Goal: Task Accomplishment & Management: Complete application form

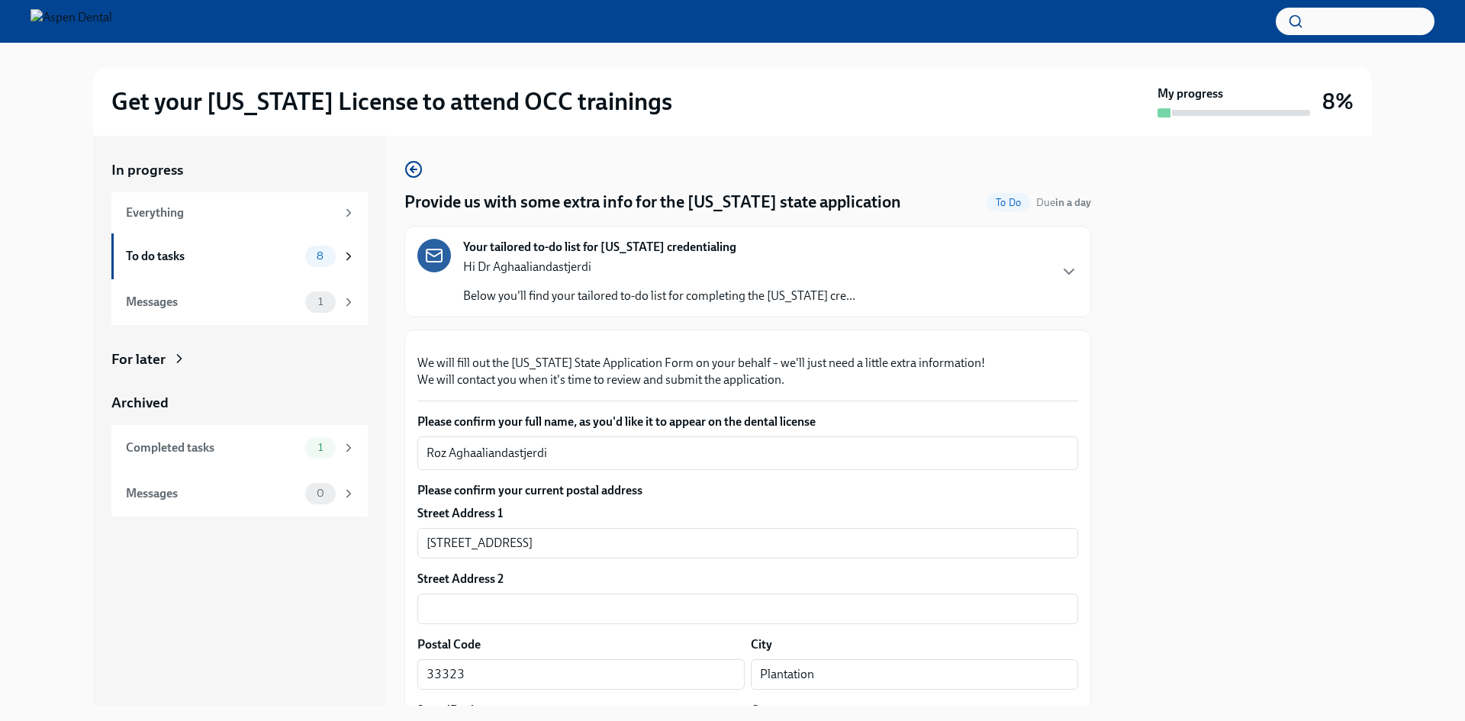
scroll to position [2634, 0]
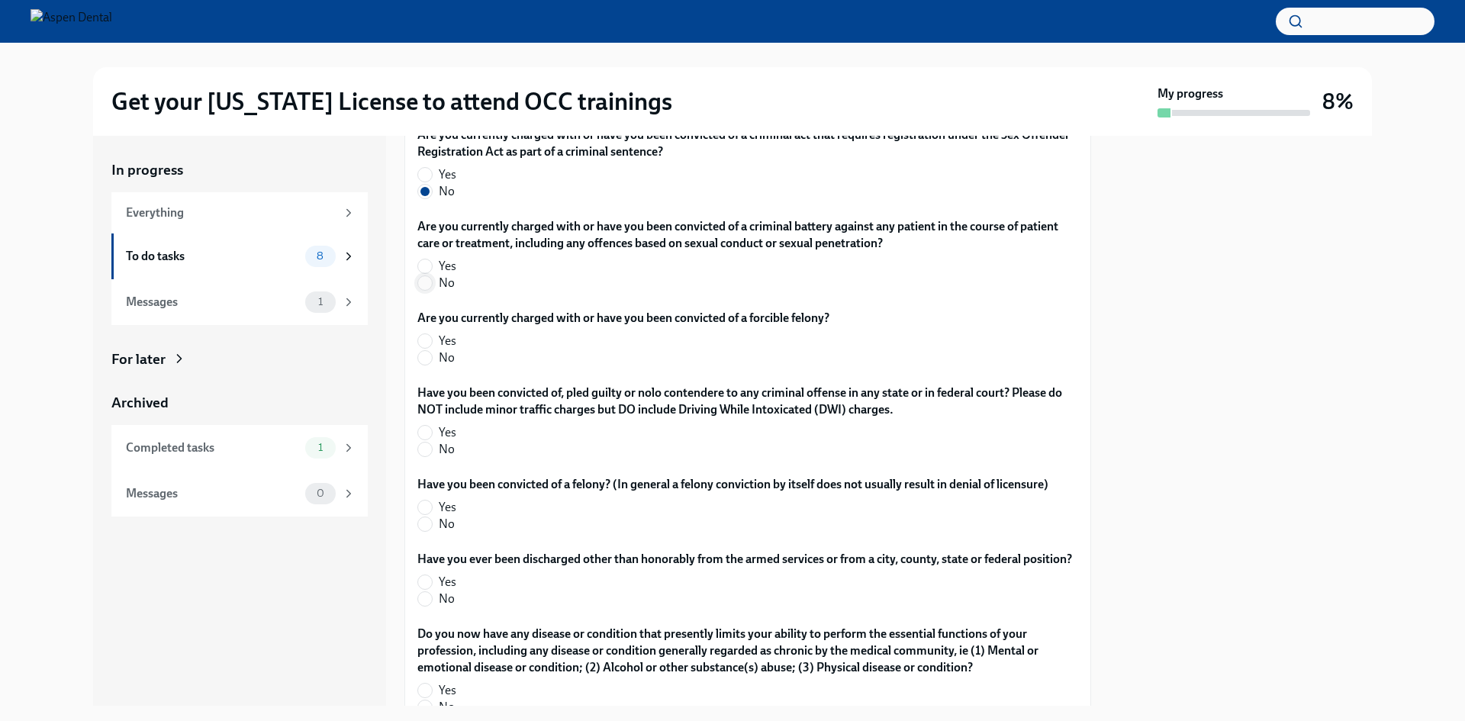
click at [432, 291] on span at bounding box center [424, 282] width 15 height 15
click at [432, 290] on input "No" at bounding box center [425, 283] width 14 height 14
radio input "true"
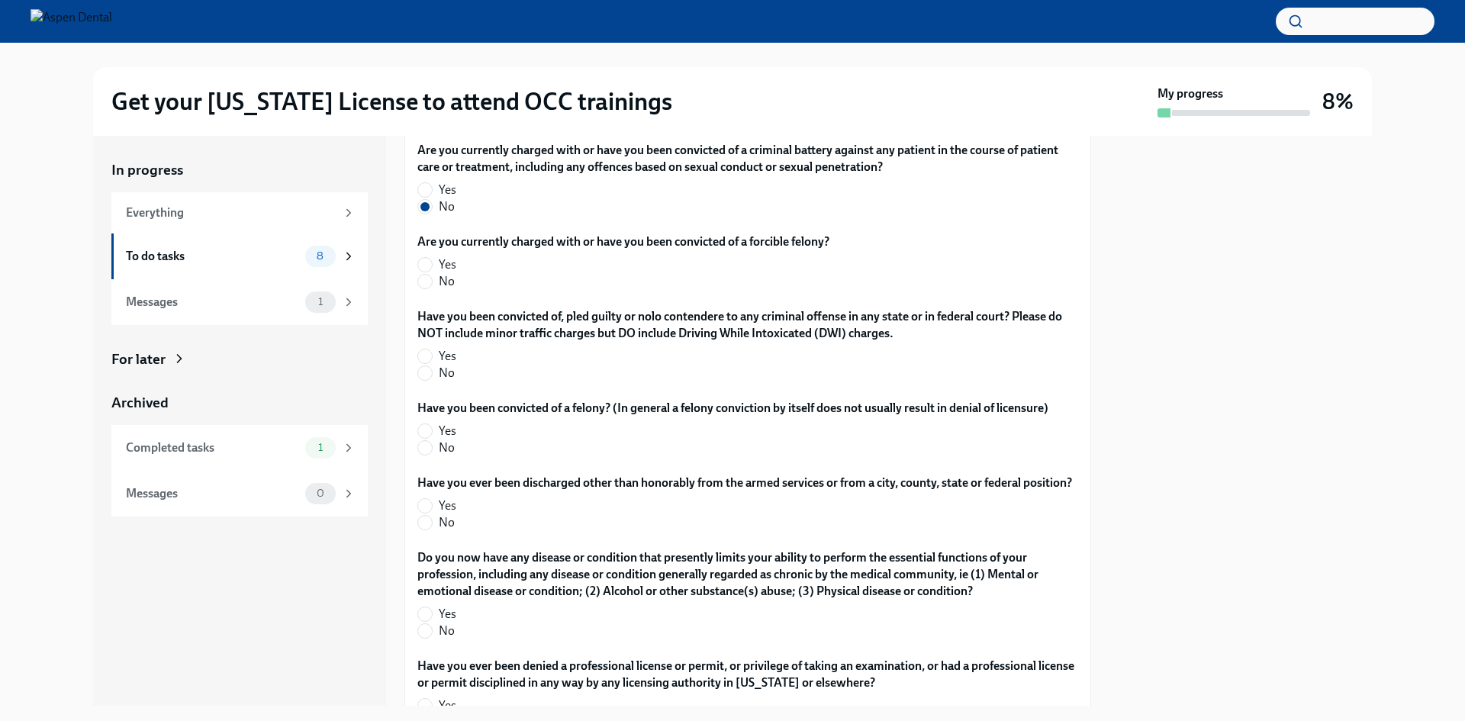
click at [433, 290] on label "No" at bounding box center [617, 281] width 400 height 17
click at [432, 288] on input "No" at bounding box center [425, 282] width 14 height 14
radio input "true"
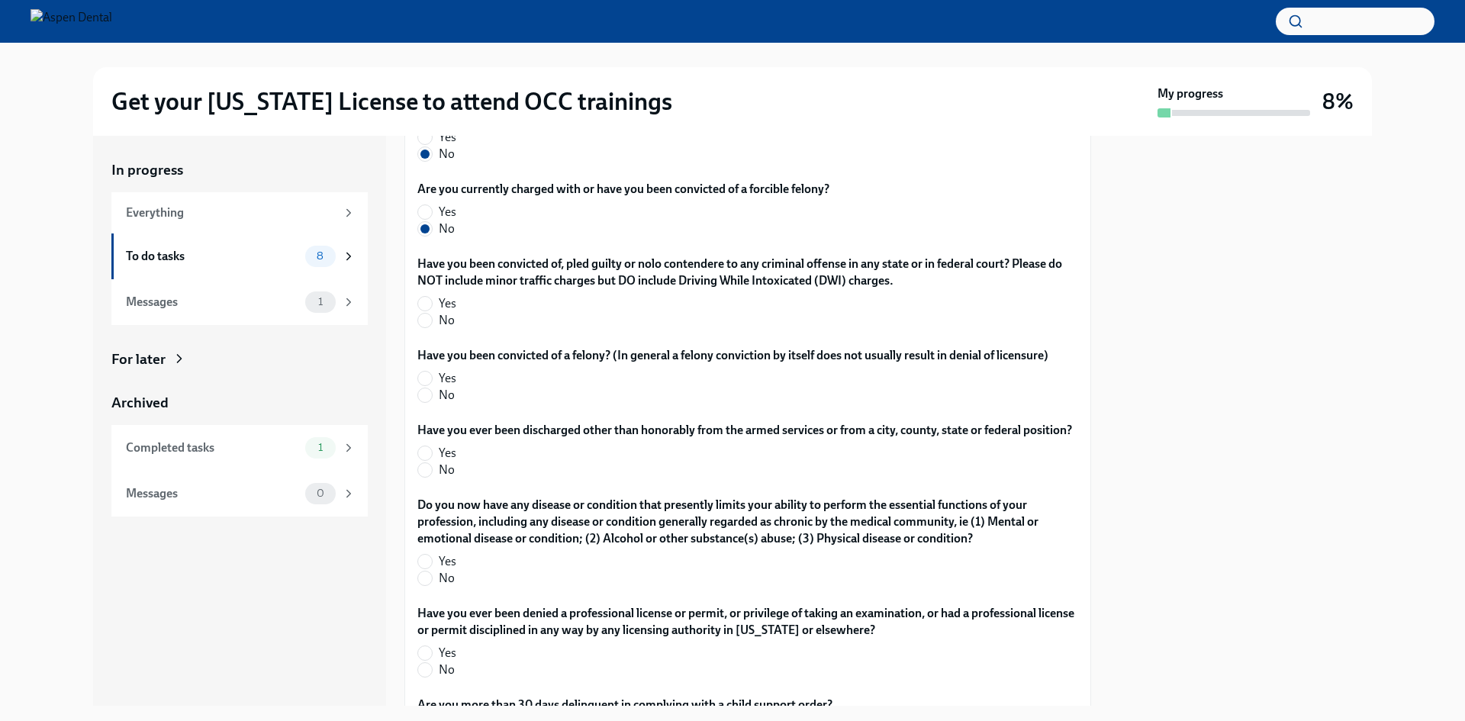
scroll to position [2787, 0]
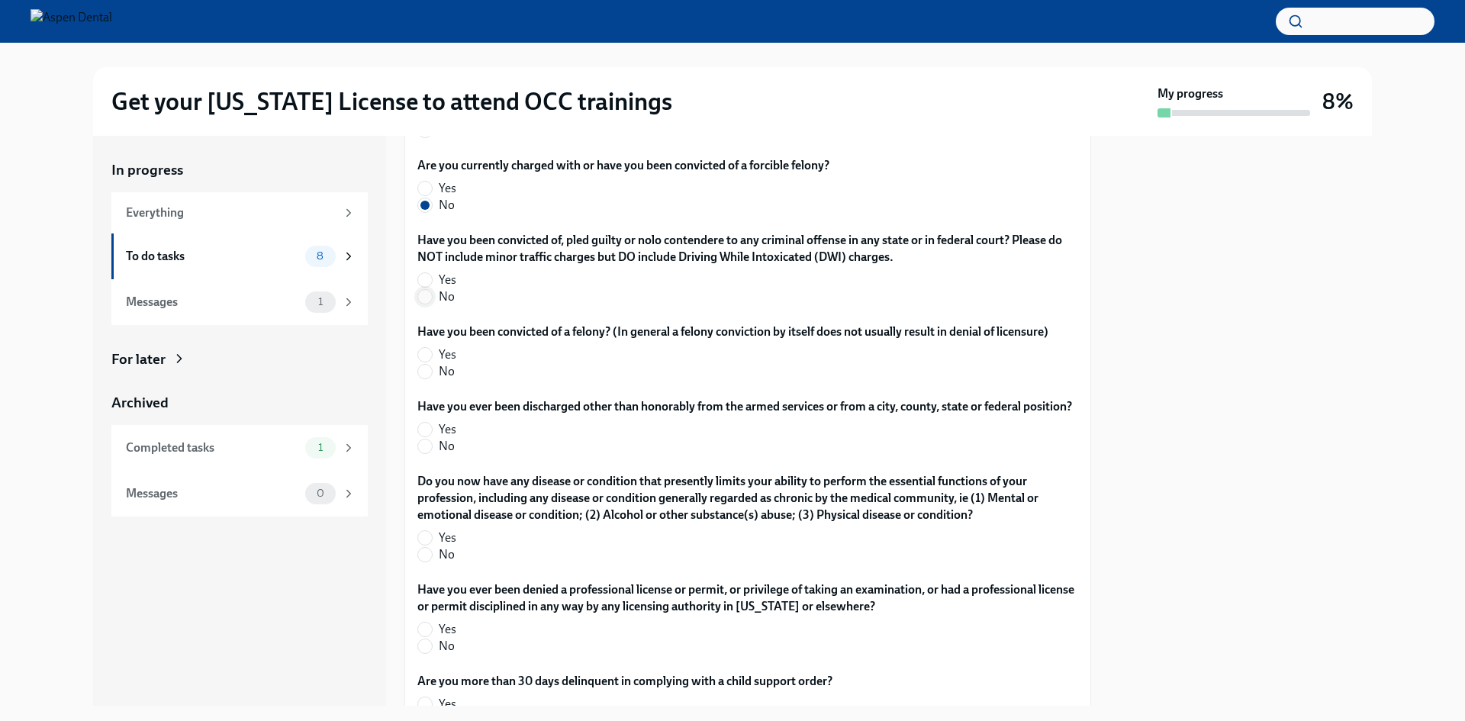
click at [429, 304] on input "No" at bounding box center [425, 297] width 14 height 14
radio input "true"
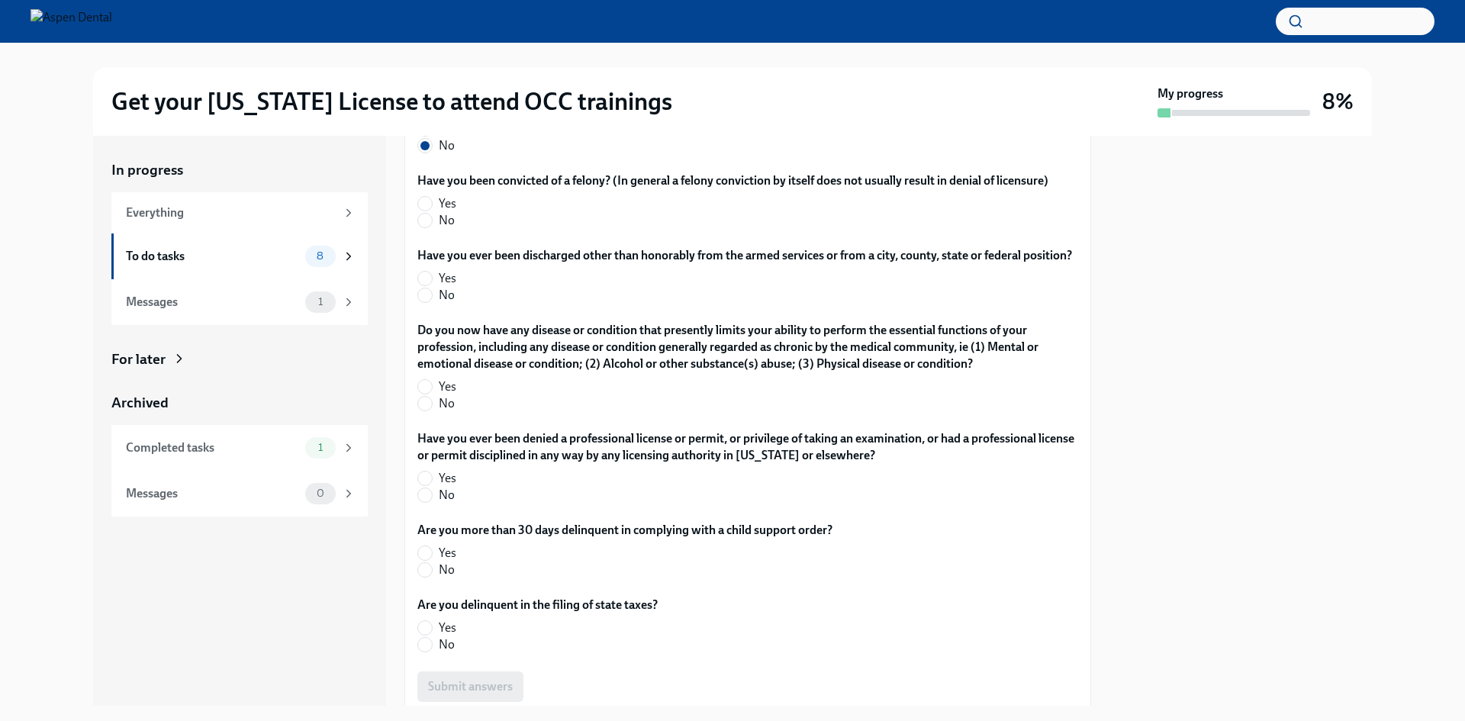
scroll to position [2939, 0]
click at [433, 227] on label "No" at bounding box center [726, 219] width 619 height 17
click at [432, 226] on input "No" at bounding box center [425, 219] width 14 height 14
radio input "true"
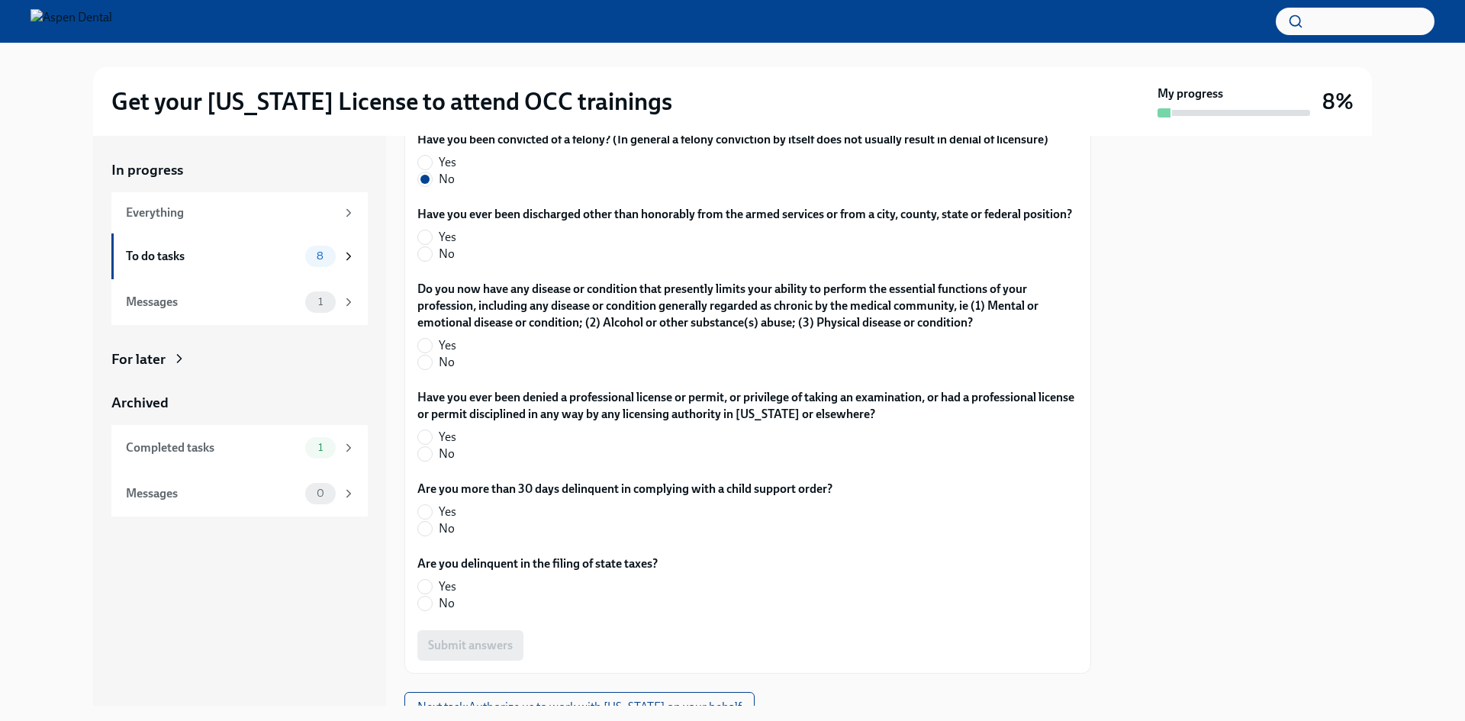
scroll to position [3016, 0]
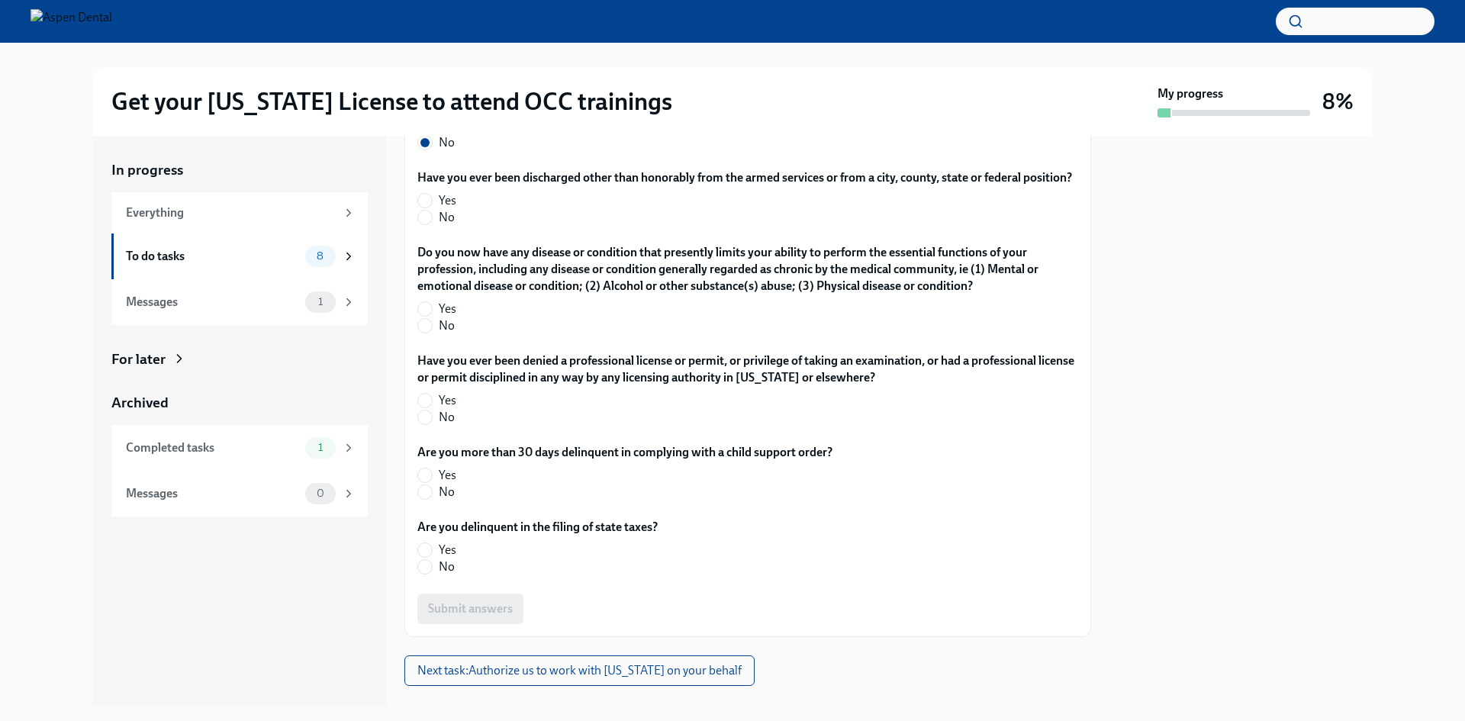
click at [433, 232] on div "Have you ever been discharged other than honorably from the armed services or f…" at bounding box center [747, 200] width 661 height 63
click at [425, 224] on input "No" at bounding box center [425, 218] width 14 height 14
radio input "true"
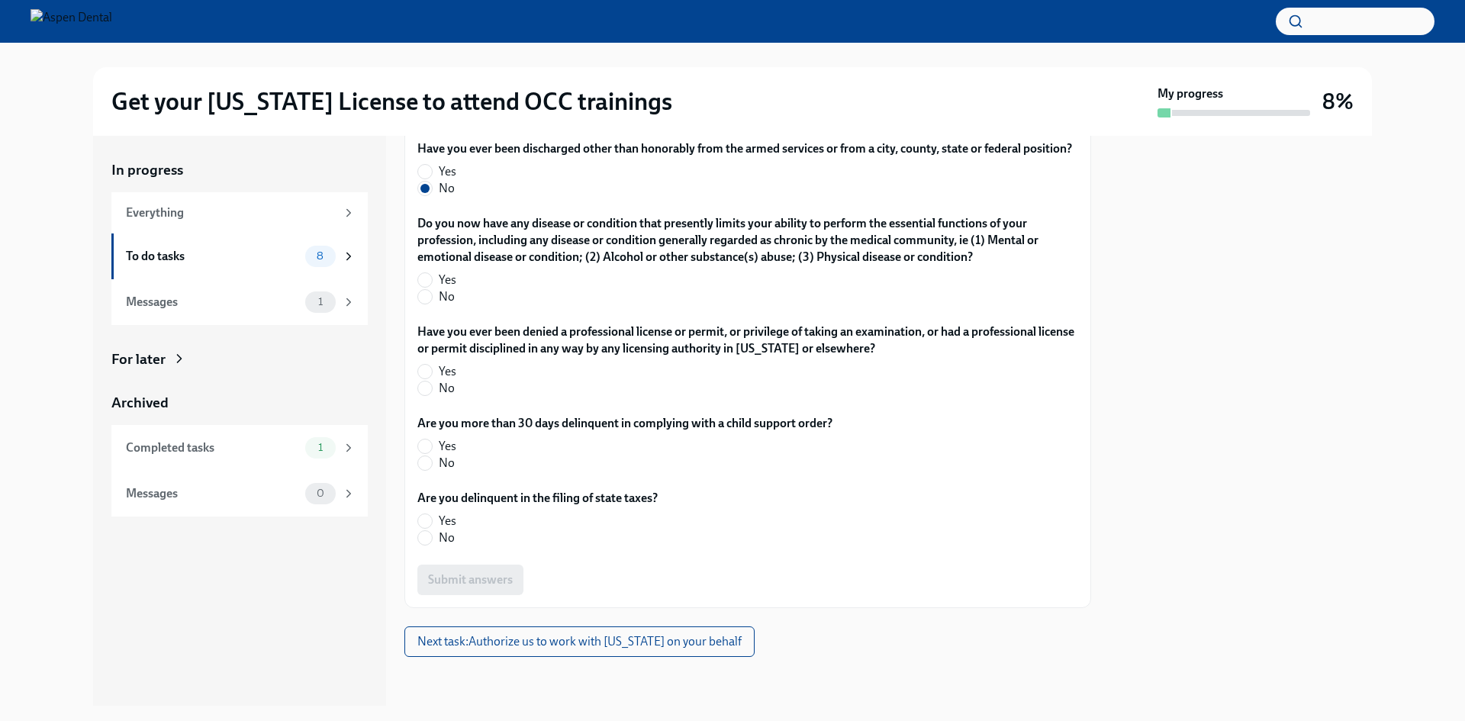
scroll to position [3168, 0]
click at [426, 304] on input "No" at bounding box center [425, 297] width 14 height 14
radio input "true"
click at [434, 388] on label "No" at bounding box center [741, 388] width 648 height 17
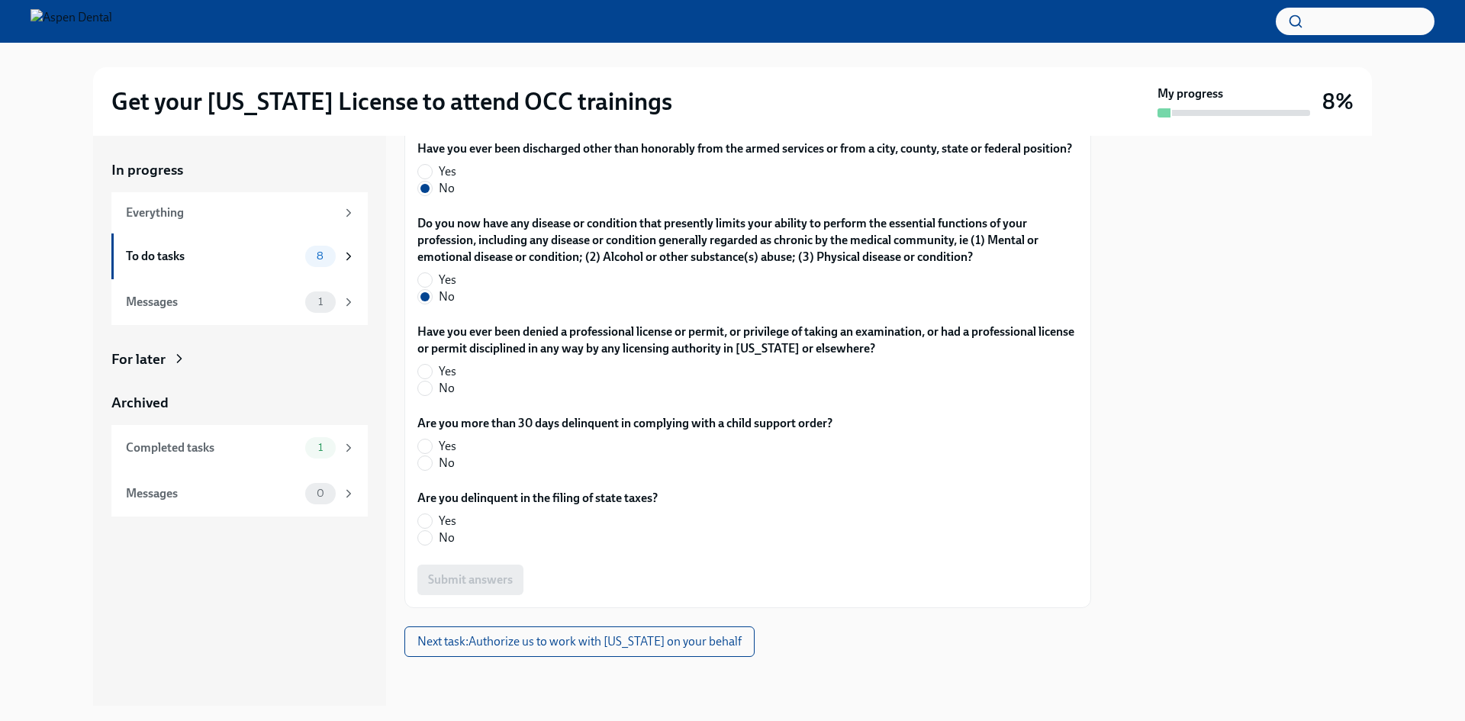
click at [432, 388] on input "No" at bounding box center [425, 388] width 14 height 14
radio input "true"
click at [429, 465] on input "No" at bounding box center [425, 463] width 14 height 14
radio input "true"
click at [429, 535] on input "No" at bounding box center [425, 538] width 14 height 14
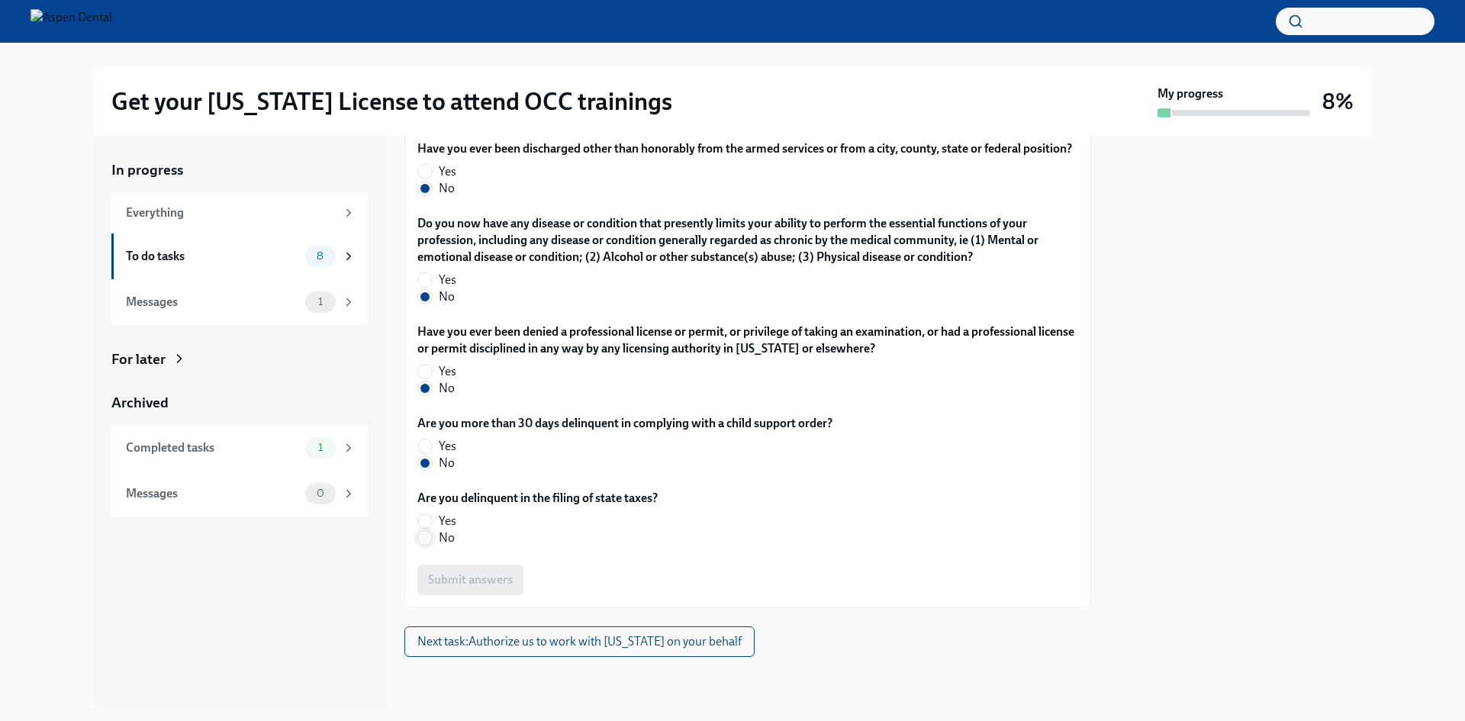
radio input "true"
click at [493, 575] on span "Submit answers" at bounding box center [470, 579] width 85 height 15
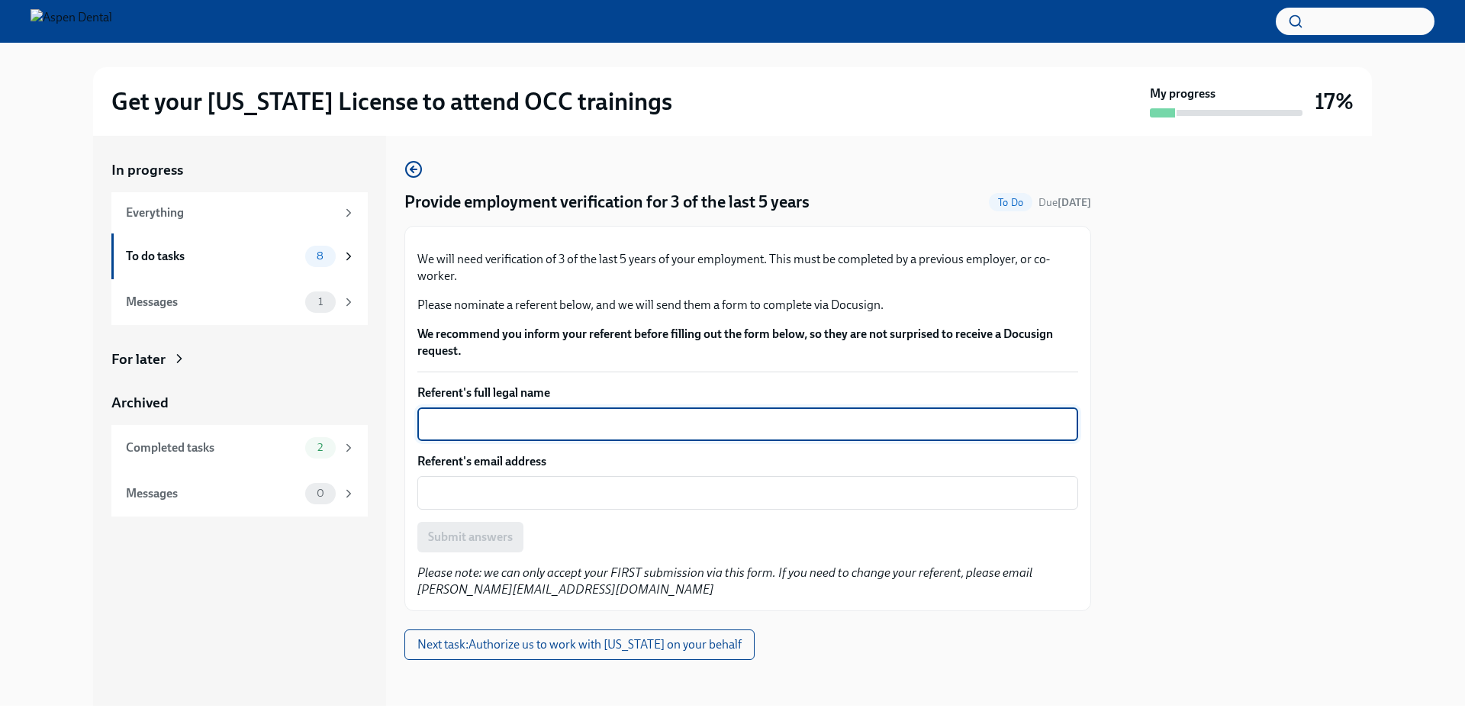
click at [510, 433] on textarea "Referent's full legal name" at bounding box center [747, 424] width 642 height 18
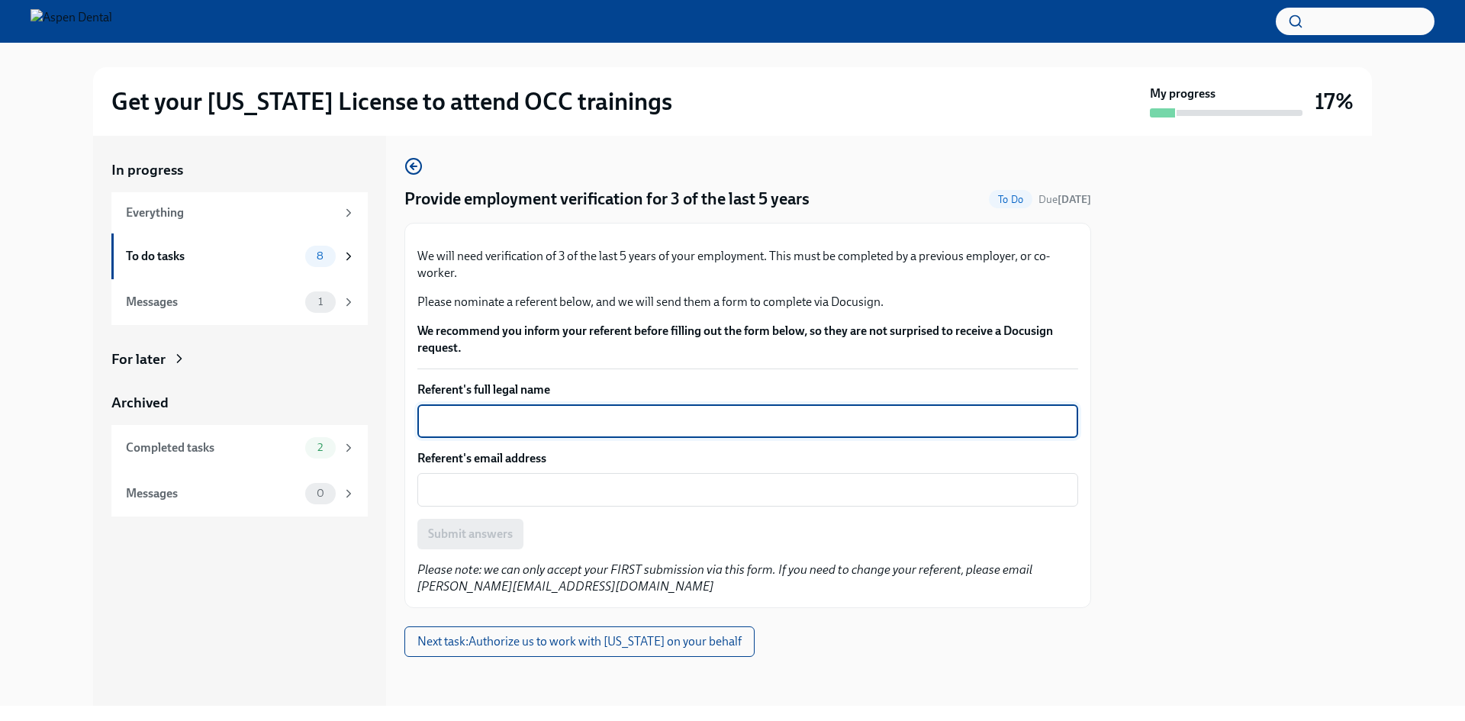
scroll to position [76, 0]
click at [480, 430] on textarea "Referent's full legal name" at bounding box center [747, 421] width 642 height 18
type textarea "a"
type textarea "Alexandra Rubino"
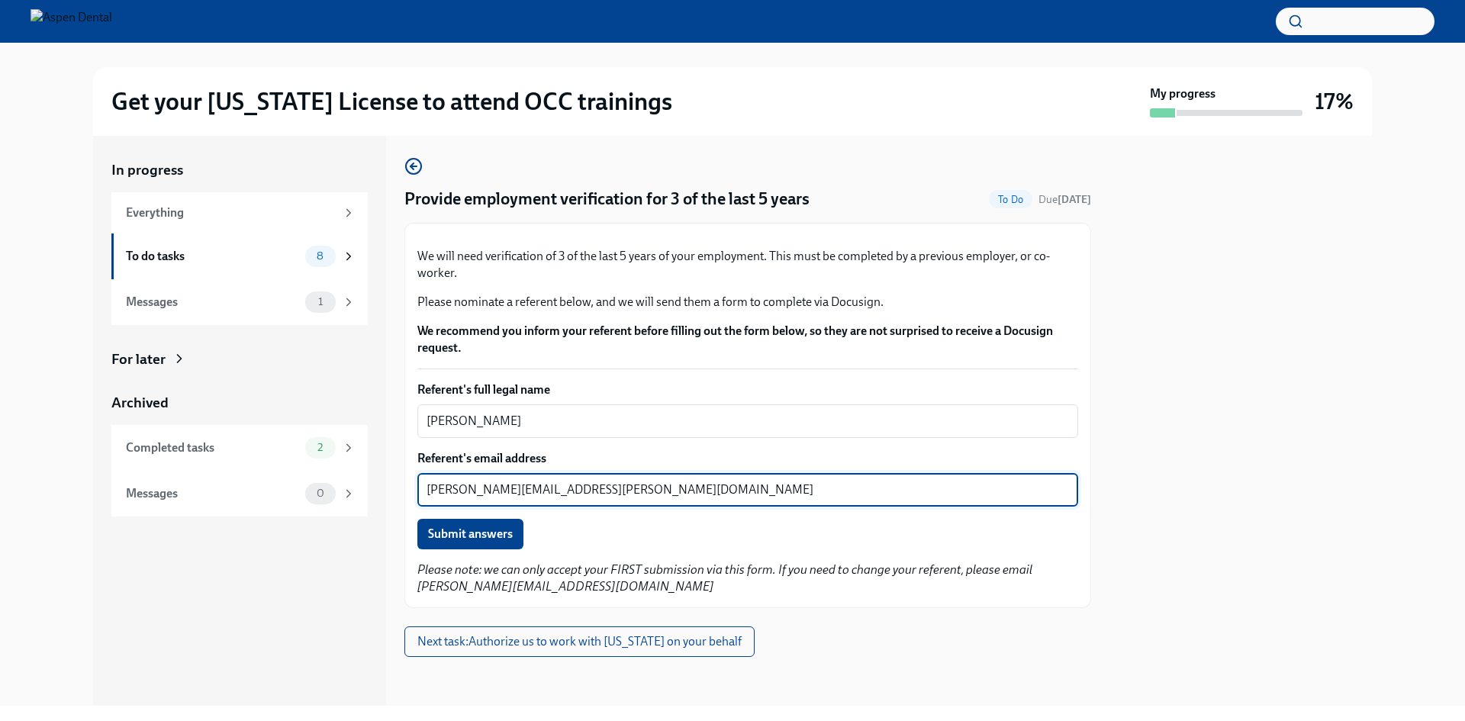
type textarea "alexandra.rubino@aspendental.com"
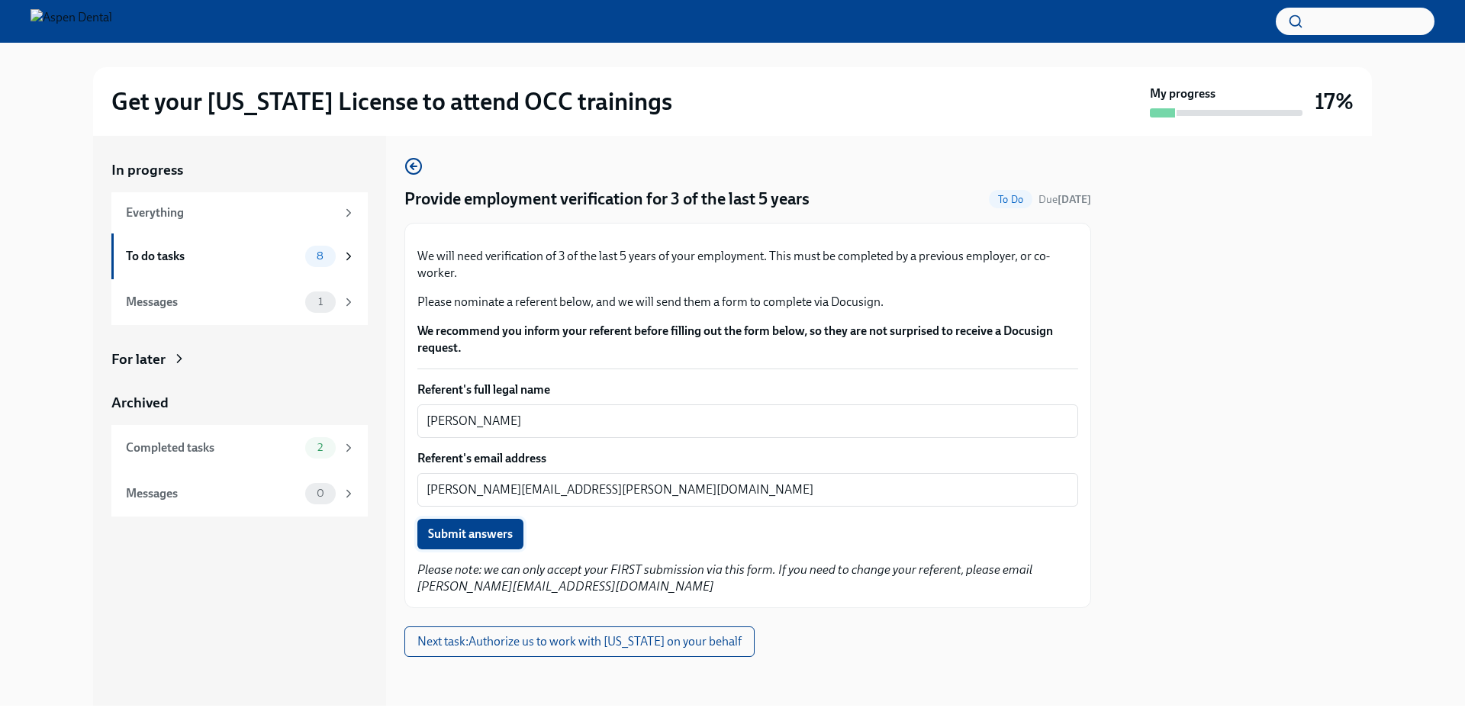
click at [492, 542] on span "Submit answers" at bounding box center [470, 533] width 85 height 15
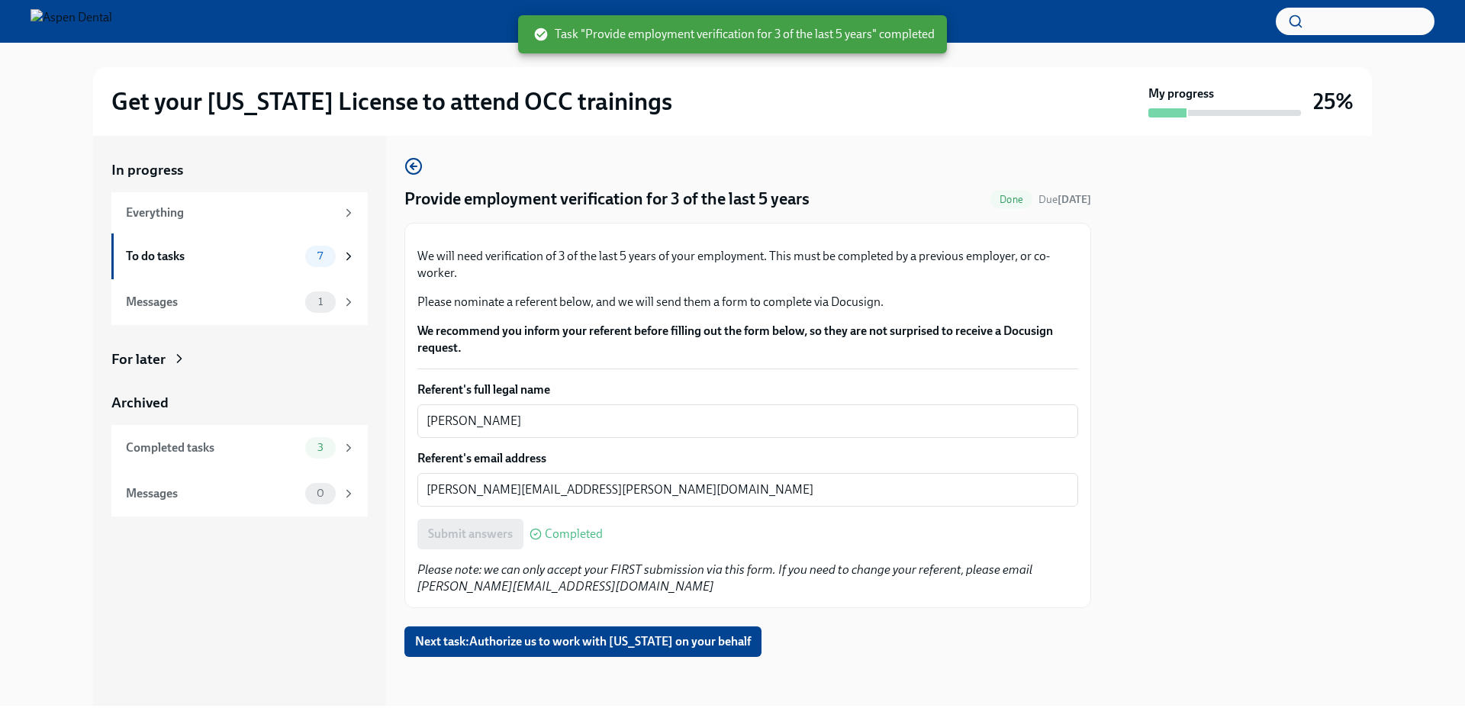
scroll to position [28, 0]
click at [352, 253] on icon at bounding box center [349, 256] width 14 height 14
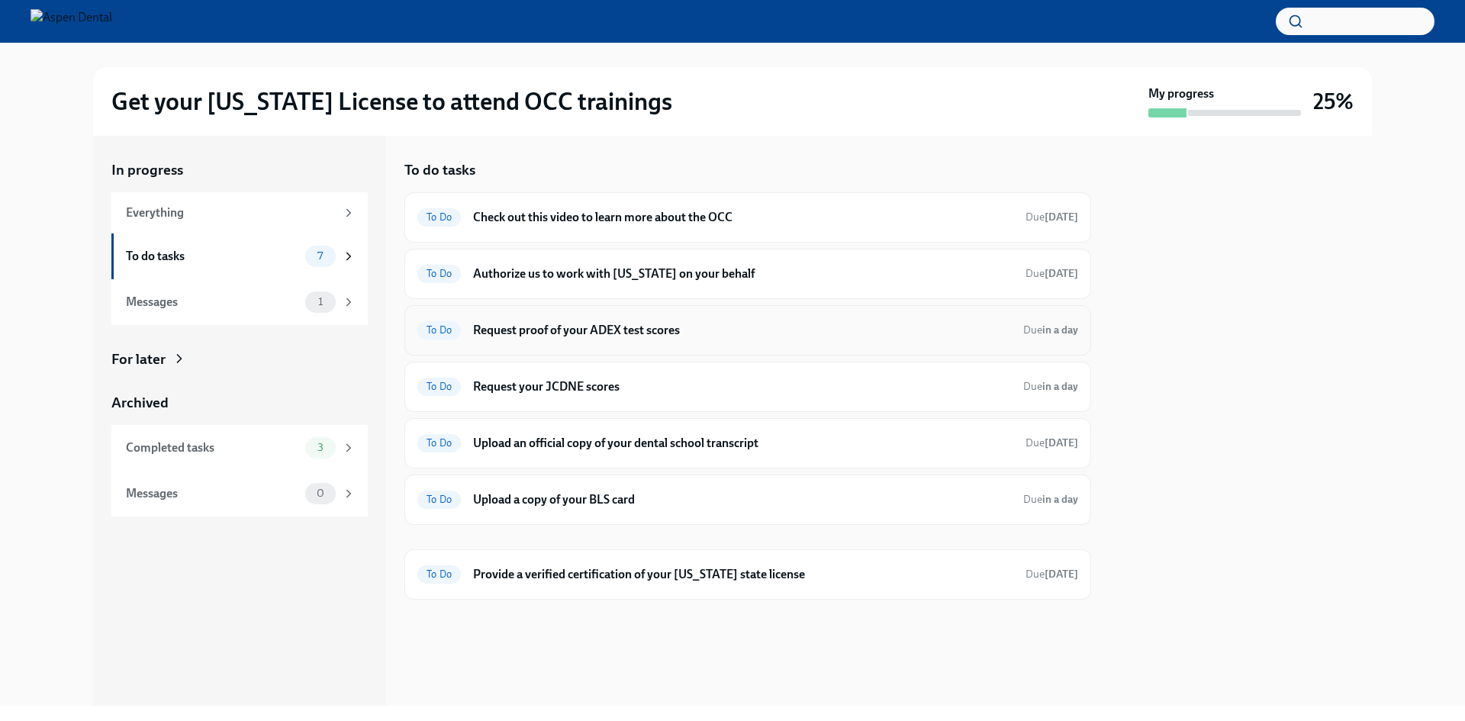
click at [474, 332] on h6 "Request proof of your ADEX test scores" at bounding box center [742, 330] width 538 height 17
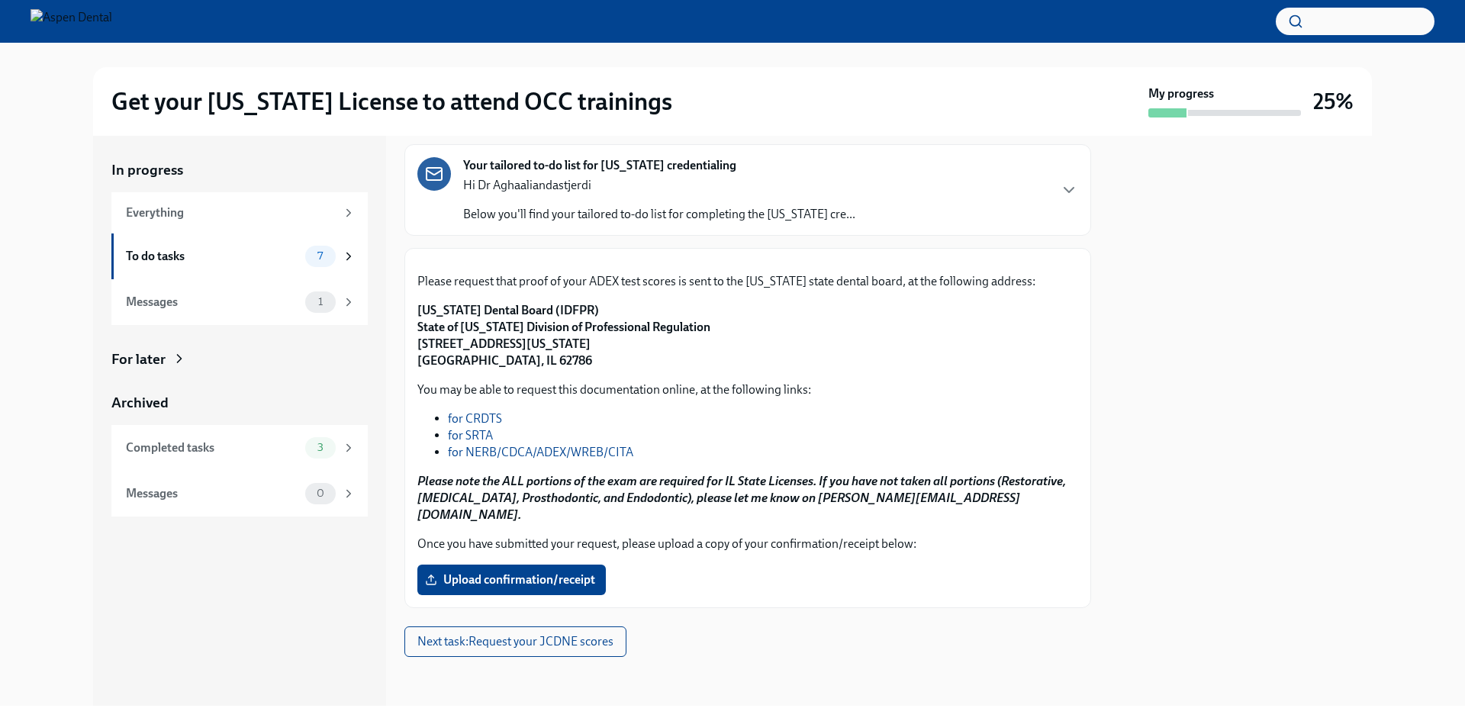
scroll to position [229, 0]
click at [498, 459] on link "for NERB/CDCA/ADEX/WREB/CITA" at bounding box center [540, 452] width 185 height 14
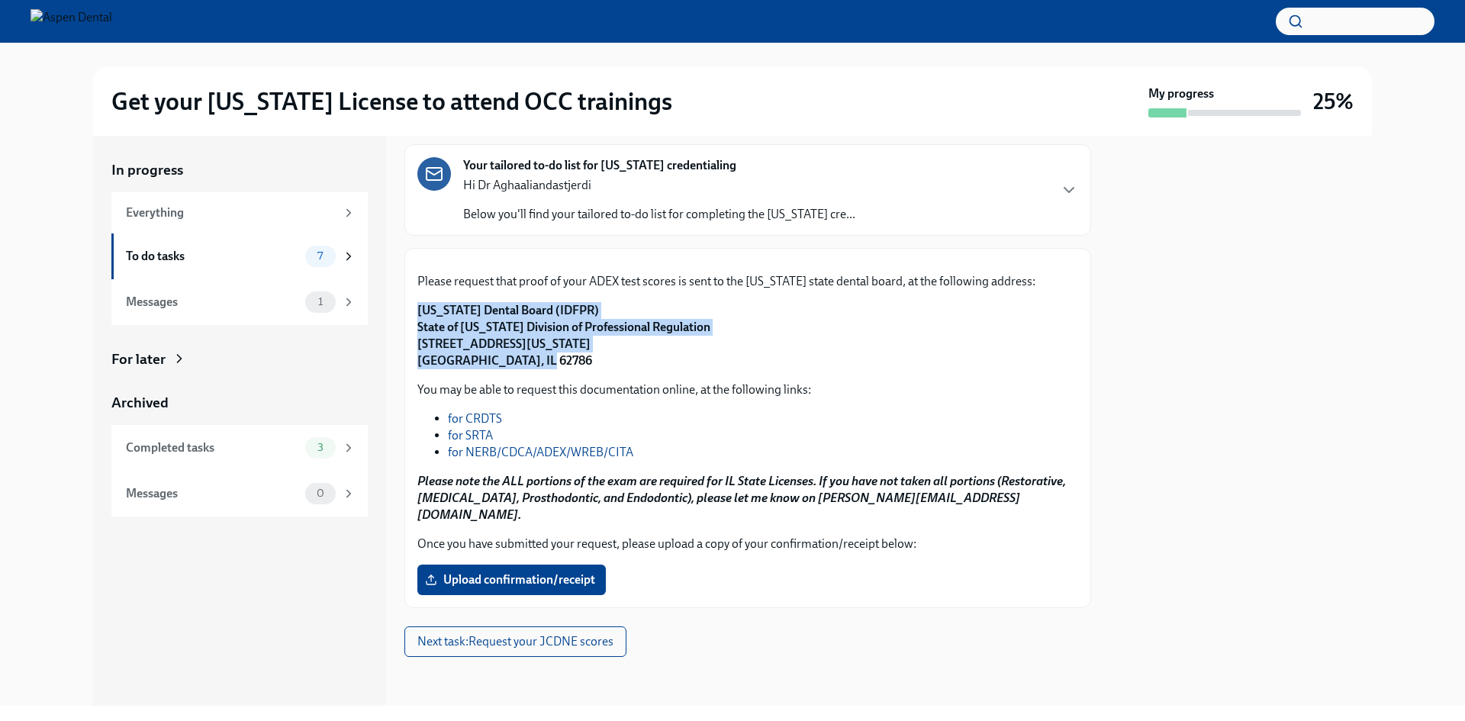
drag, startPoint x: 417, startPoint y: 340, endPoint x: 545, endPoint y: 392, distance: 139.0
click at [545, 392] on div "Please request that proof of your ADEX test scores is sent to the Illinois stat…" at bounding box center [747, 428] width 687 height 360
copy strong "Illinois Dental Board (IDFPR) State of Illinois Division of Professional Regula…"
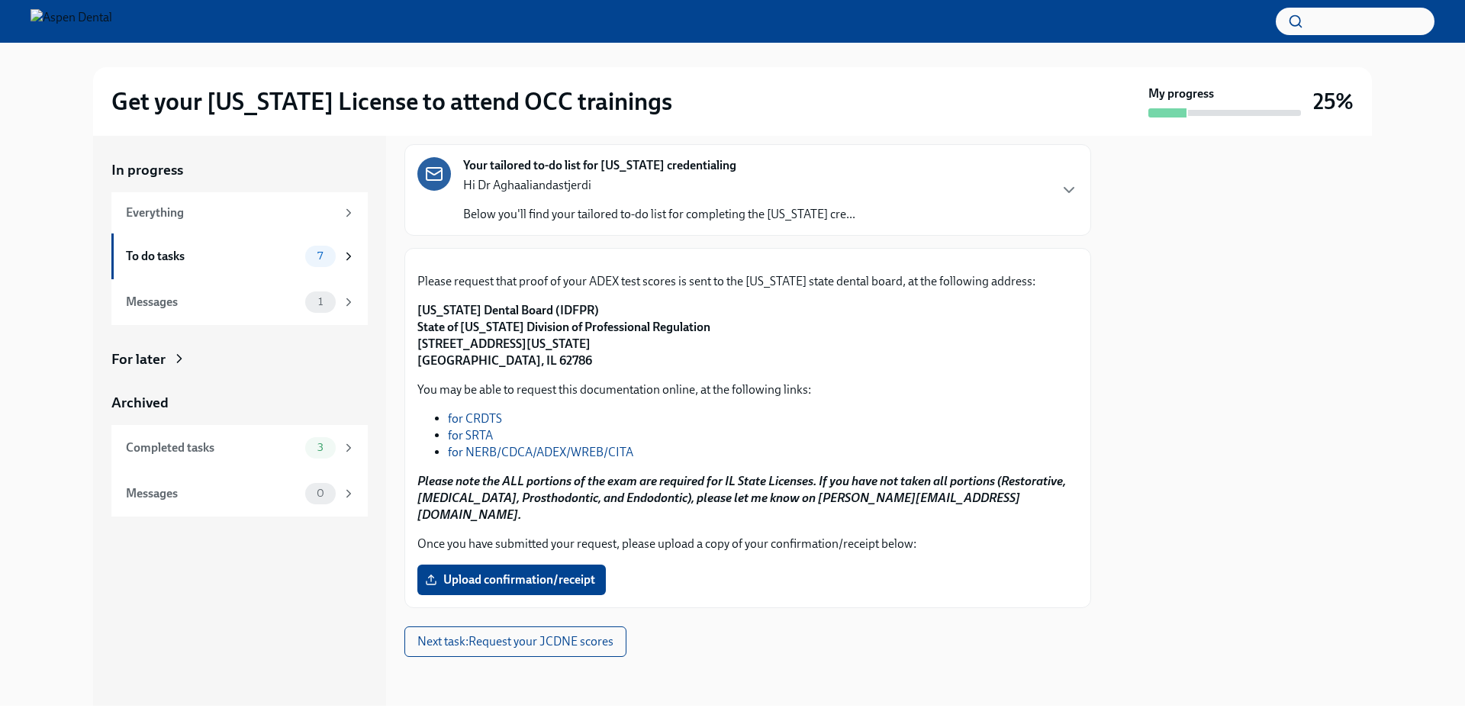
click at [707, 427] on li "for CRDTS" at bounding box center [763, 418] width 630 height 17
click at [510, 587] on span "Upload confirmation/receipt" at bounding box center [511, 579] width 167 height 15
click at [0, 0] on input "Upload confirmation/receipt" at bounding box center [0, 0] width 0 height 0
click at [508, 587] on span "Upload confirmation/receipt" at bounding box center [511, 579] width 167 height 15
click at [0, 0] on input "Upload confirmation/receipt" at bounding box center [0, 0] width 0 height 0
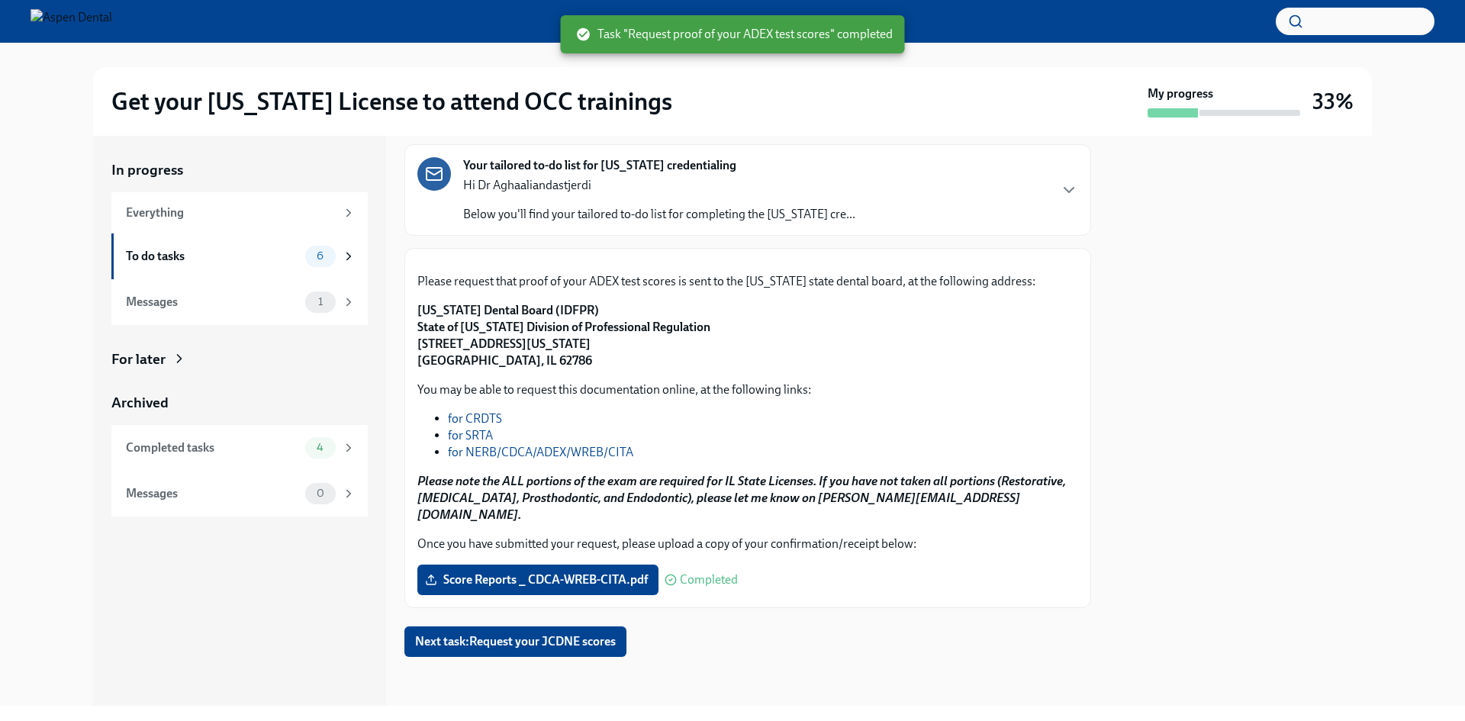
scroll to position [243, 0]
click at [503, 642] on span "Next task : Request your JCDNE scores" at bounding box center [515, 641] width 201 height 15
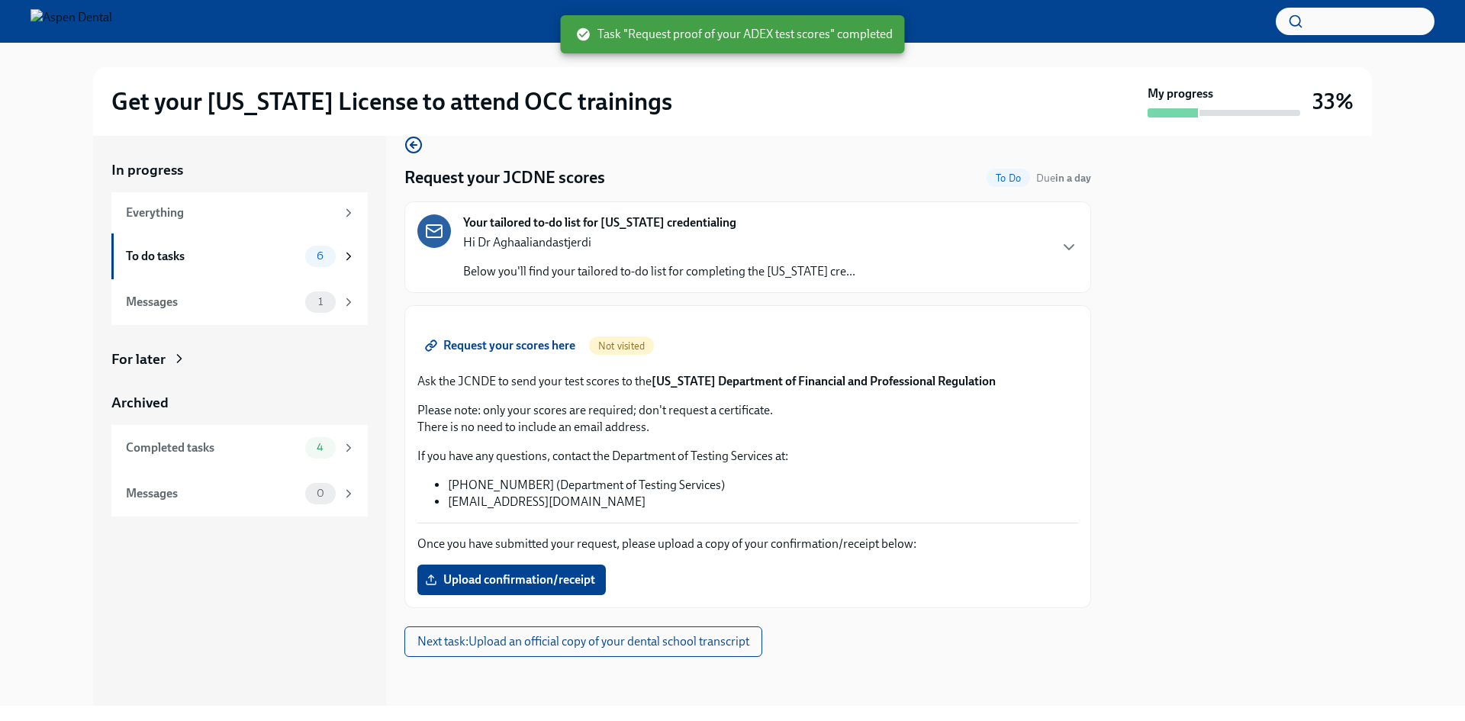
scroll to position [202, 0]
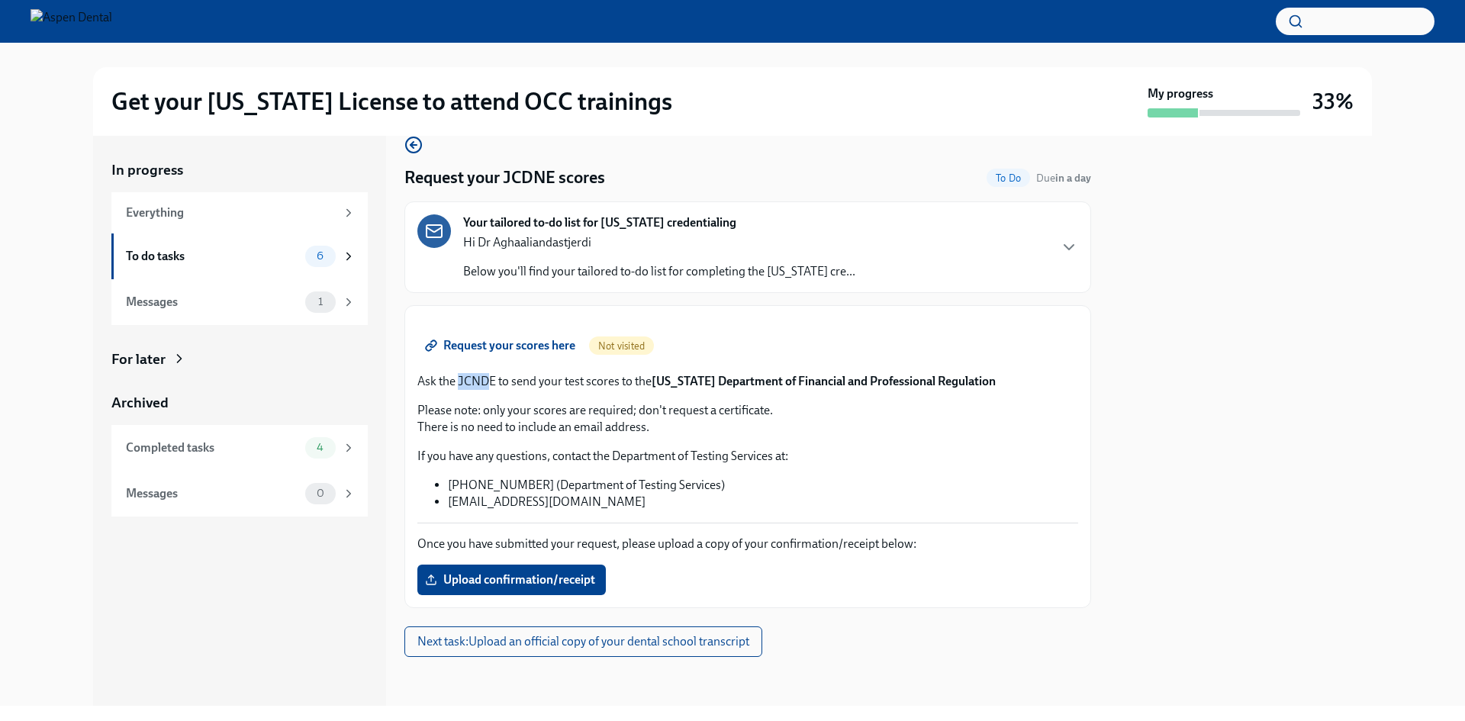
drag, startPoint x: 458, startPoint y: 380, endPoint x: 487, endPoint y: 387, distance: 30.5
click at [487, 384] on p "Ask the JCNDE to send your test scores to the Illinois Department of Financial …" at bounding box center [747, 381] width 661 height 17
drag, startPoint x: 441, startPoint y: 500, endPoint x: 553, endPoint y: 502, distance: 112.2
click at [553, 502] on ul "1-800-232-1694 (Department of Testing Services) DENTPIN@ada.org" at bounding box center [747, 494] width 661 height 34
copy li "DENTPIN@ada.org"
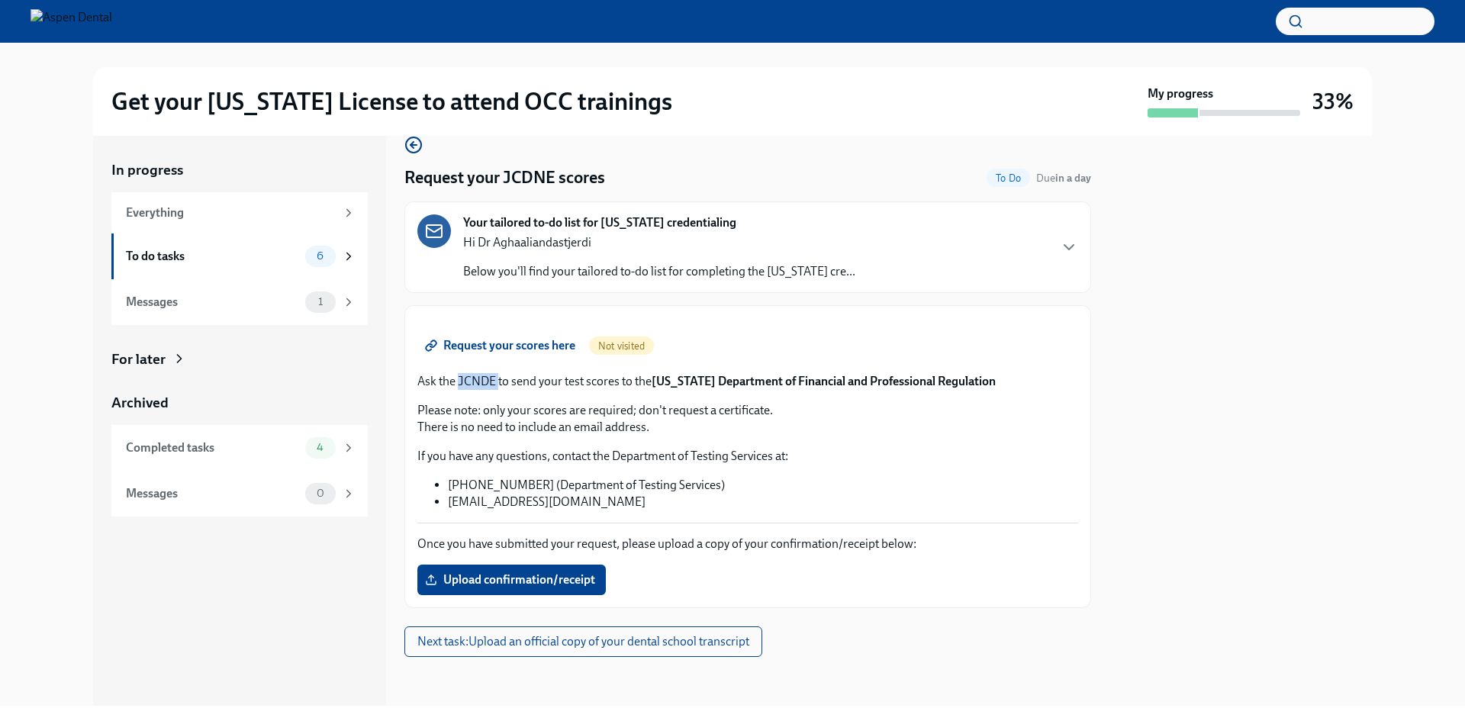
drag, startPoint x: 460, startPoint y: 383, endPoint x: 497, endPoint y: 384, distance: 37.4
click at [497, 384] on p "Ask the JCNDE to send your test scores to the Illinois Department of Financial …" at bounding box center [747, 381] width 661 height 17
copy p "JCNDE"
click at [509, 573] on span "Upload confirmation/receipt" at bounding box center [511, 579] width 167 height 15
click at [0, 0] on input "Upload confirmation/receipt" at bounding box center [0, 0] width 0 height 0
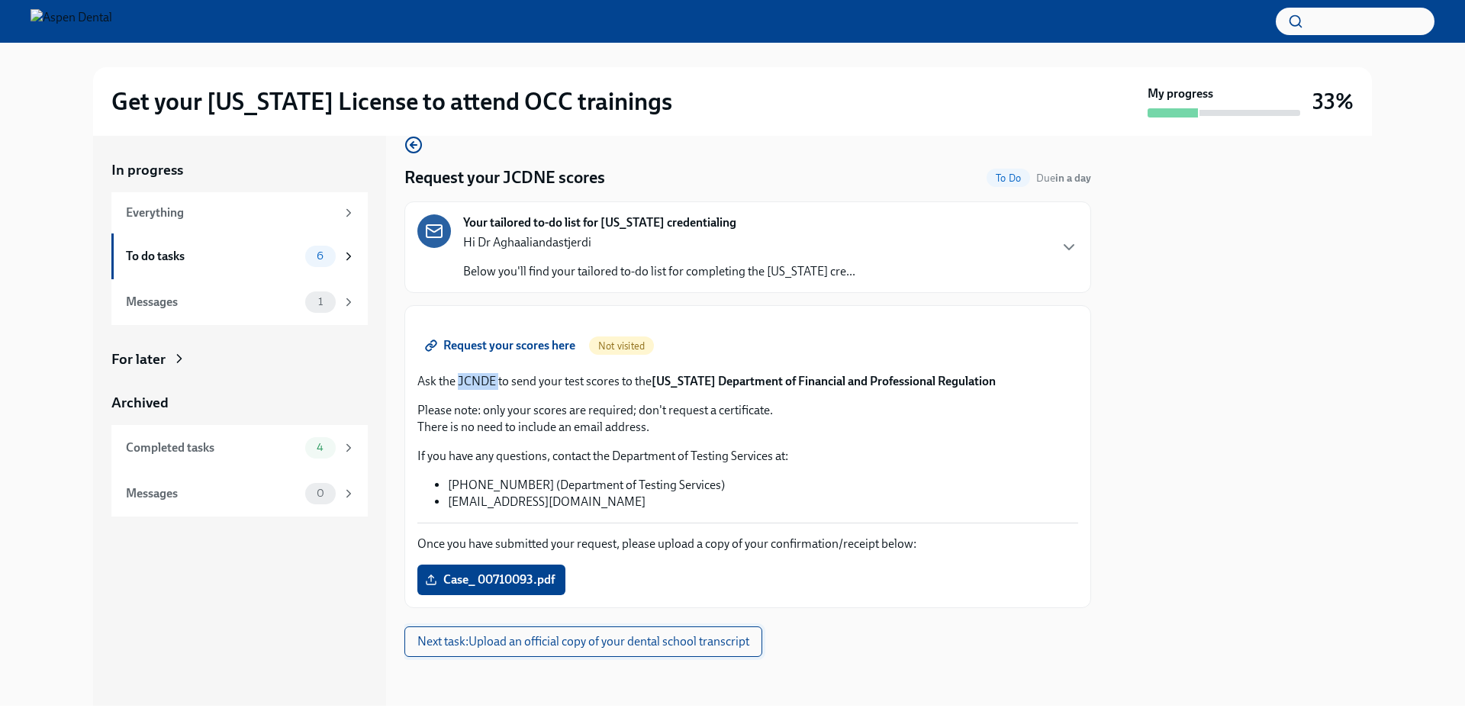
click at [558, 645] on span "Next task : Upload an official copy of your dental school transcript" at bounding box center [583, 641] width 332 height 15
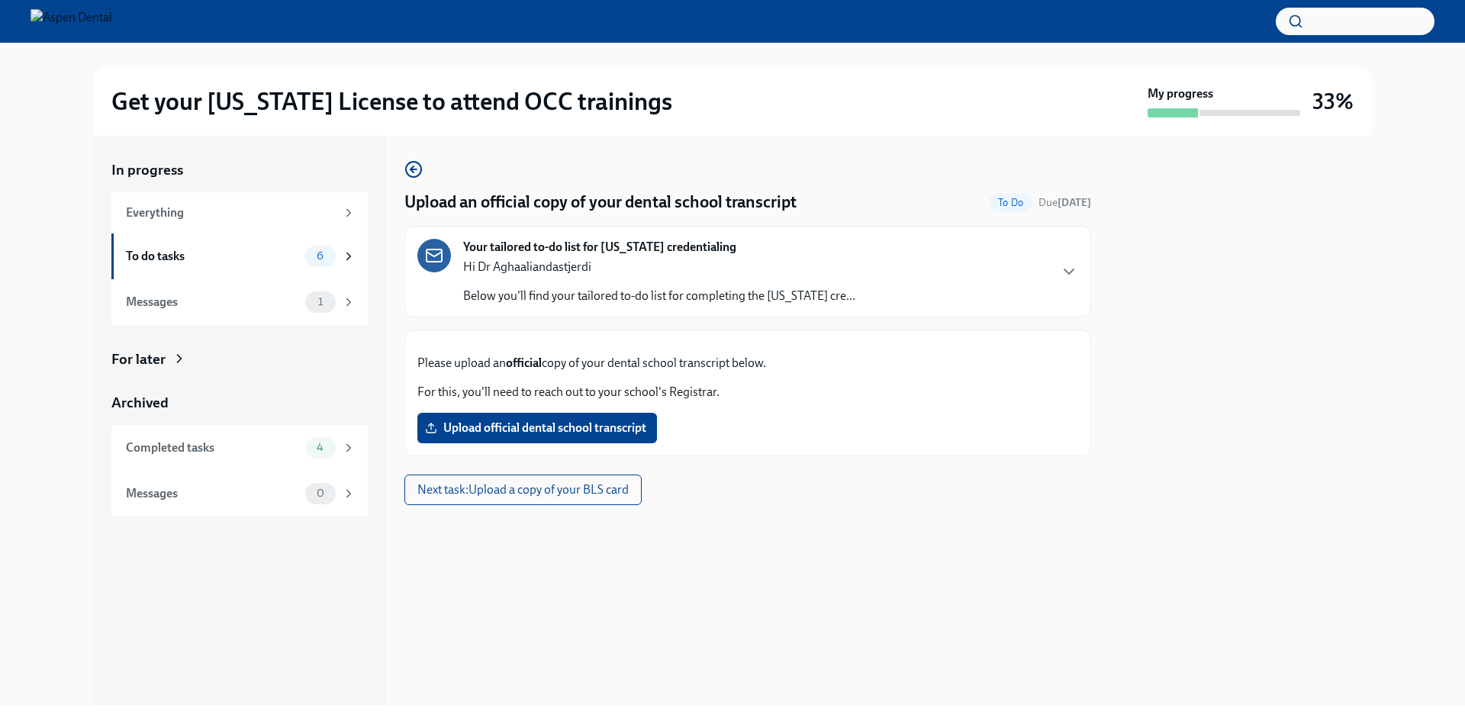
scroll to position [26, 0]
click at [590, 436] on span "Upload official dental school transcript" at bounding box center [537, 427] width 218 height 15
click at [0, 0] on input "Upload official dental school transcript" at bounding box center [0, 0] width 0 height 0
